Goal: Task Accomplishment & Management: Manage account settings

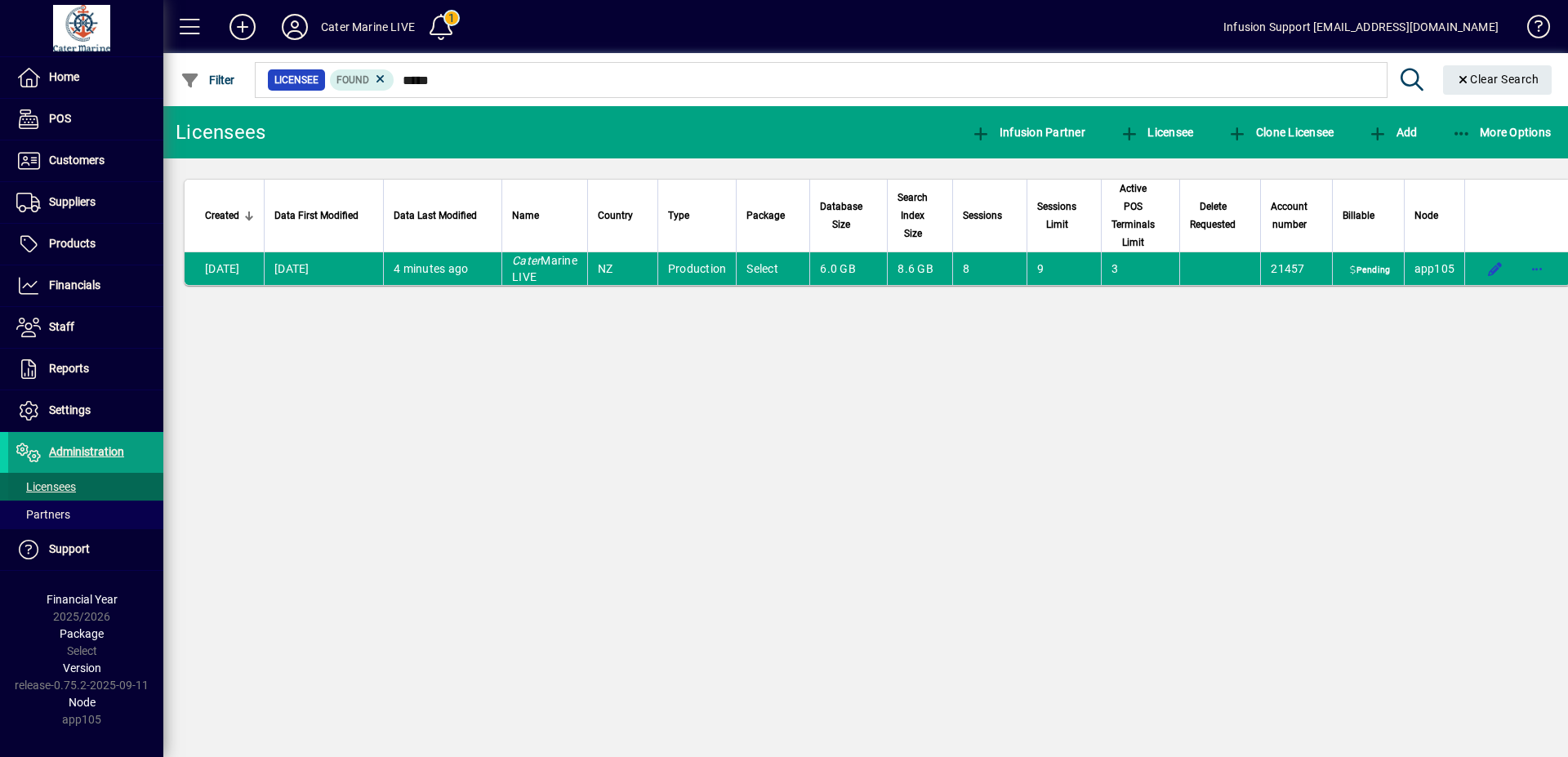
click at [55, 482] on span "Licensees" at bounding box center [46, 486] width 59 height 13
click at [56, 482] on span "Licensees" at bounding box center [46, 486] width 59 height 13
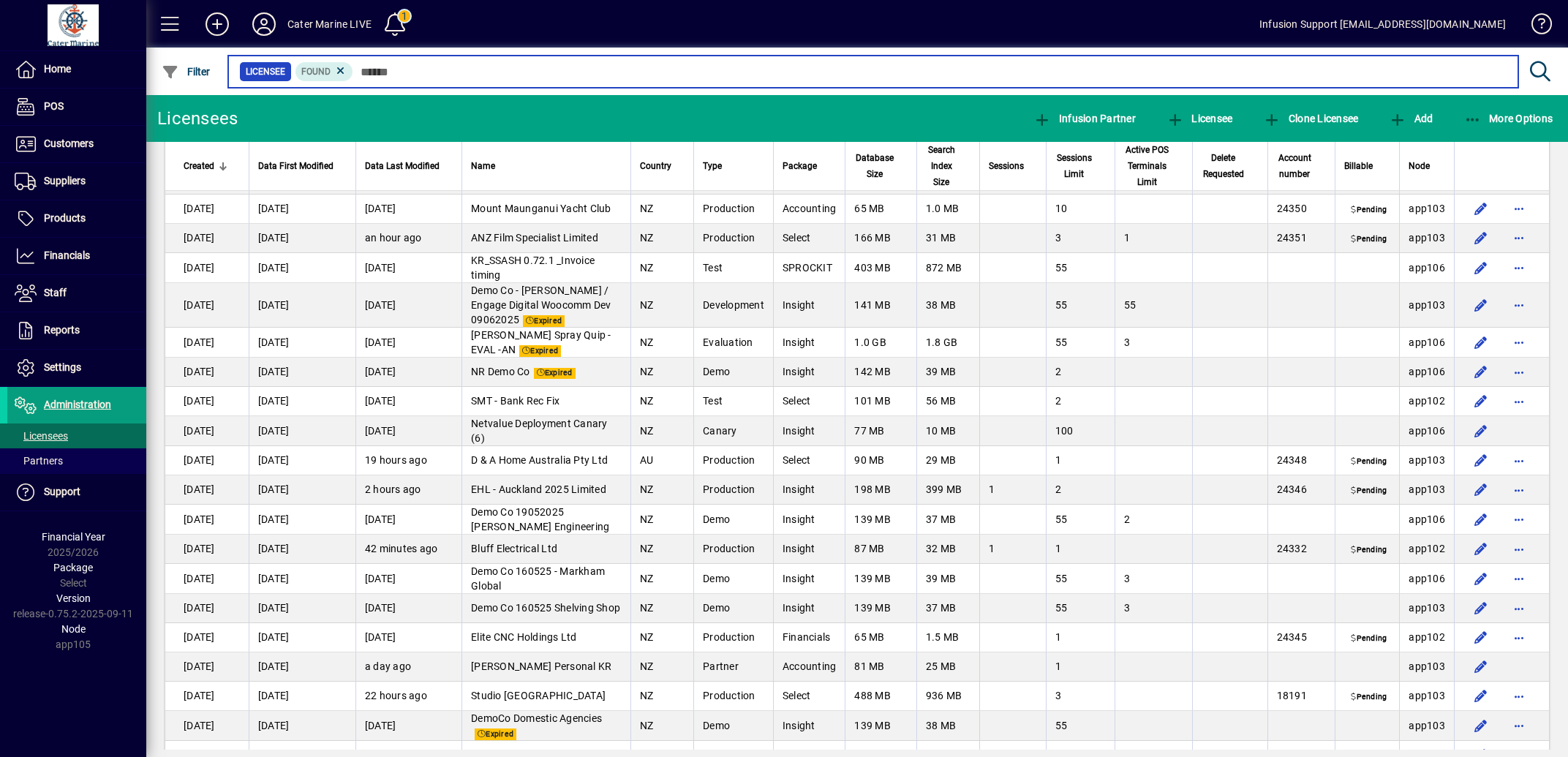
scroll to position [3012, 0]
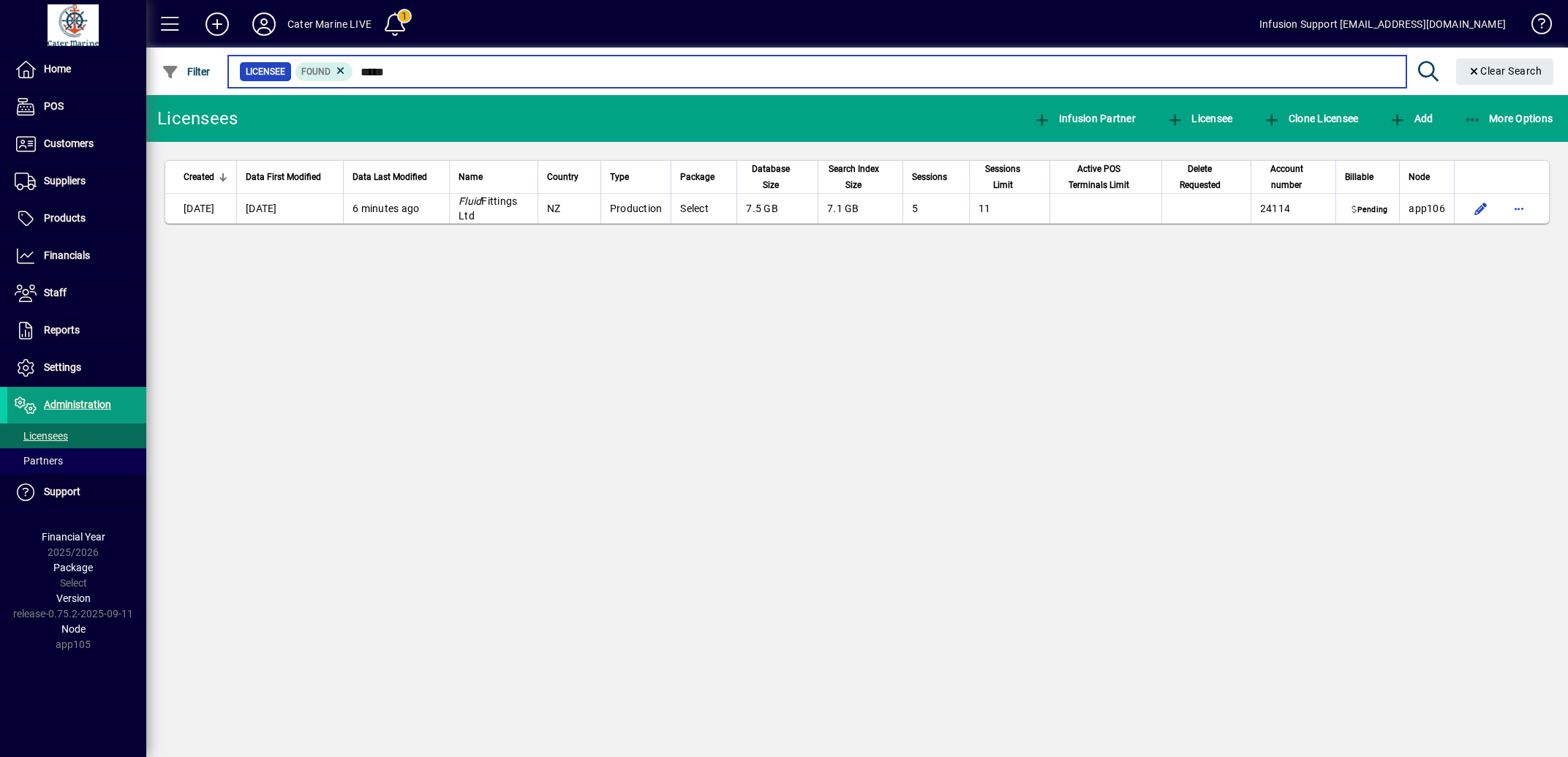
type input "*****"
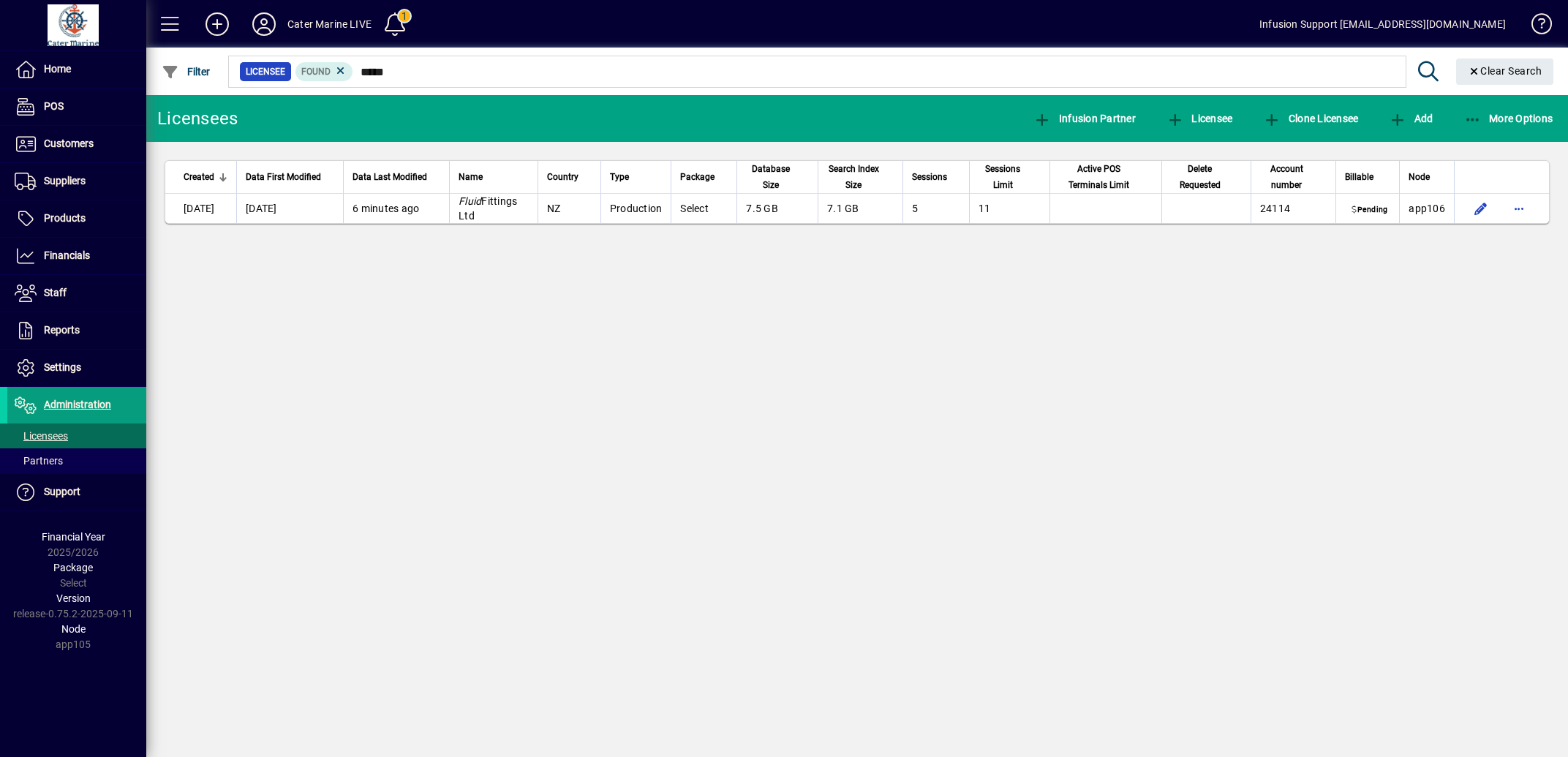
click at [1255, 295] on div "Licensees Infusion Partner Licensee Clone Licensee Add More Options Created Dat…" at bounding box center [857, 426] width 1422 height 662
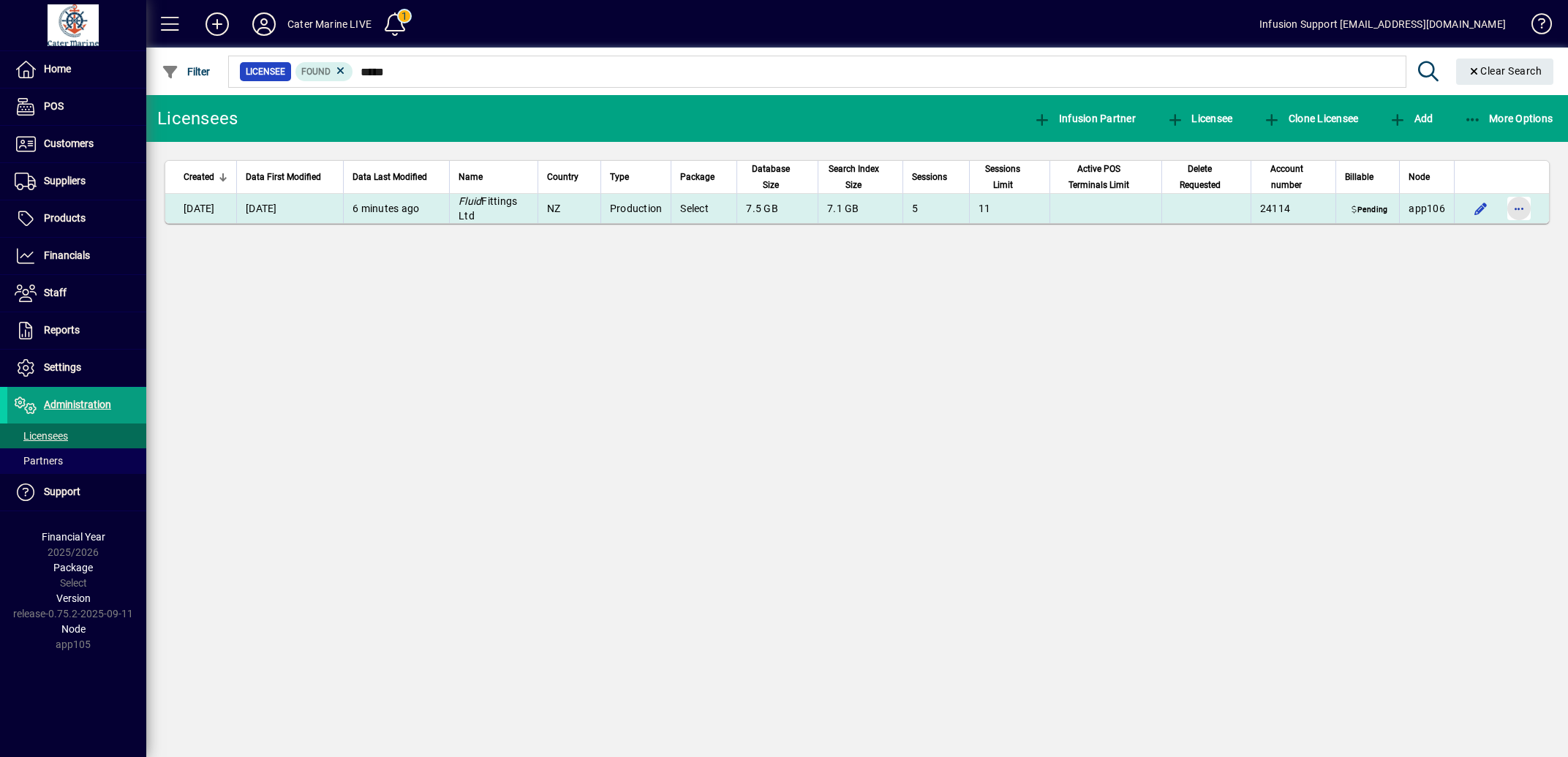
click at [1404, 205] on span "button" at bounding box center [1520, 208] width 35 height 35
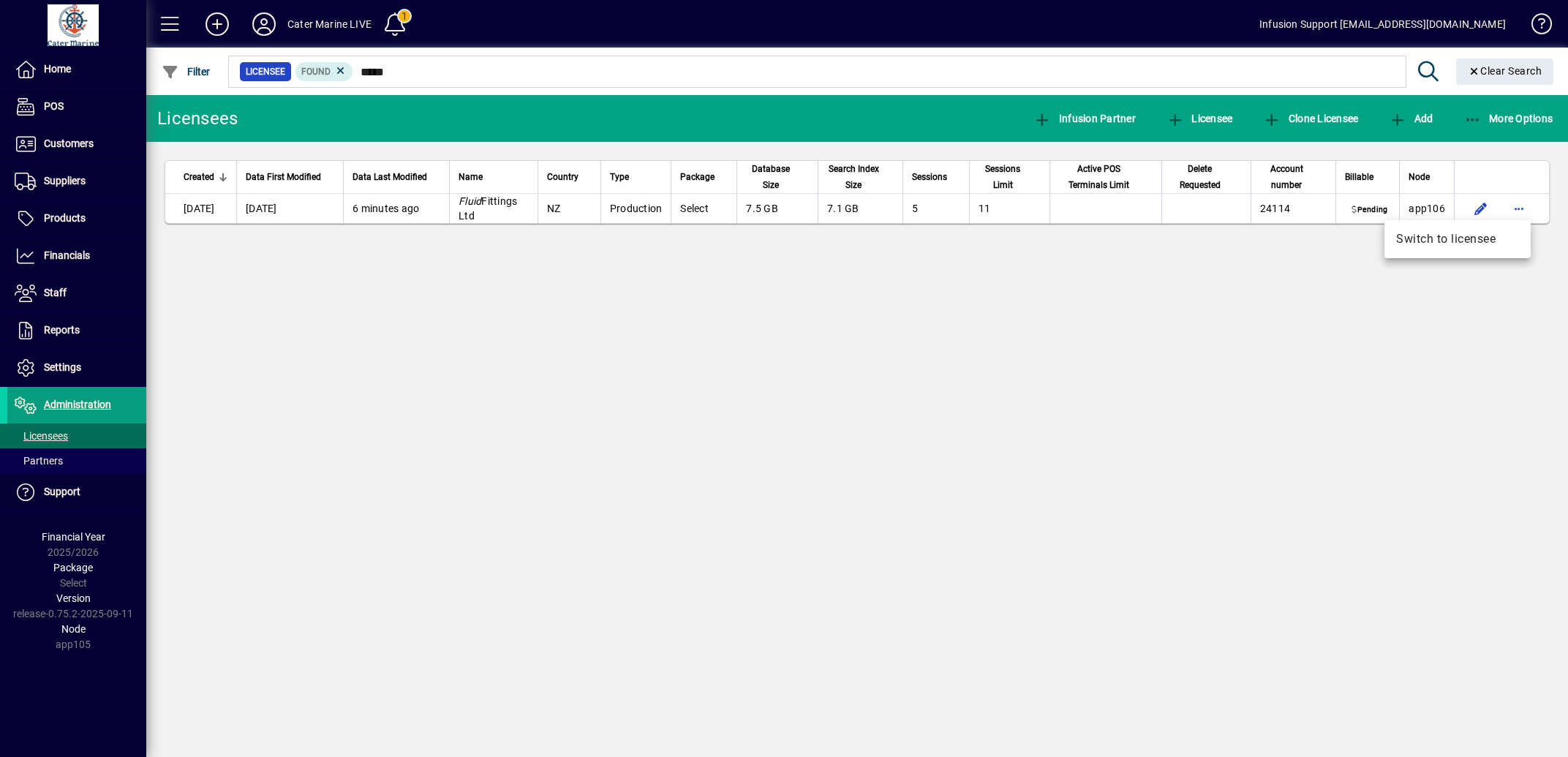
drag, startPoint x: 1453, startPoint y: 236, endPoint x: 1392, endPoint y: 254, distance: 63.6
click at [1404, 236] on span "Switch to licensee" at bounding box center [1458, 238] width 123 height 18
